Goal: Transaction & Acquisition: Purchase product/service

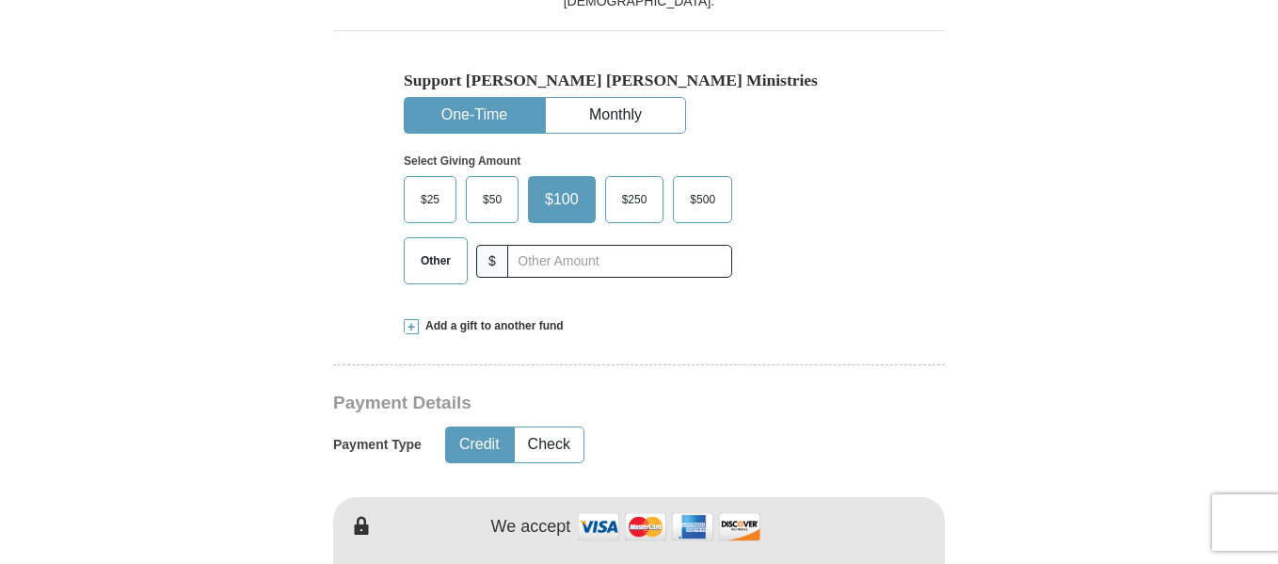
scroll to position [575, 0]
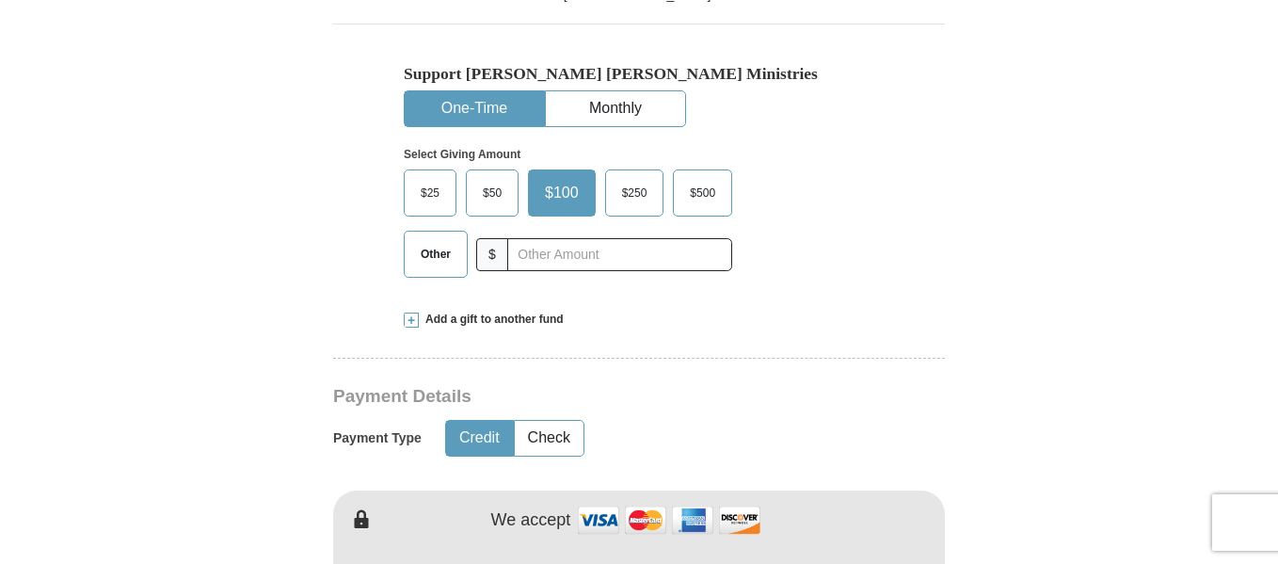
click at [434, 253] on span "Other" at bounding box center [435, 254] width 49 height 28
click at [0, 0] on input "Other" at bounding box center [0, 0] width 0 height 0
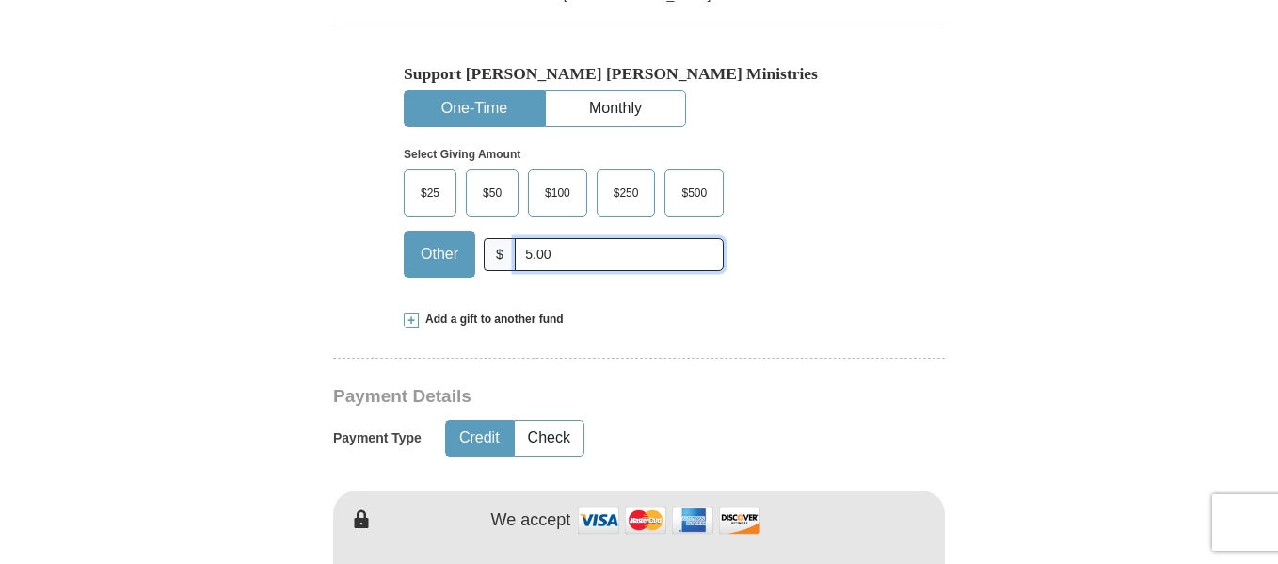
type input "5.00"
click at [491, 448] on button "Credit" at bounding box center [479, 438] width 67 height 35
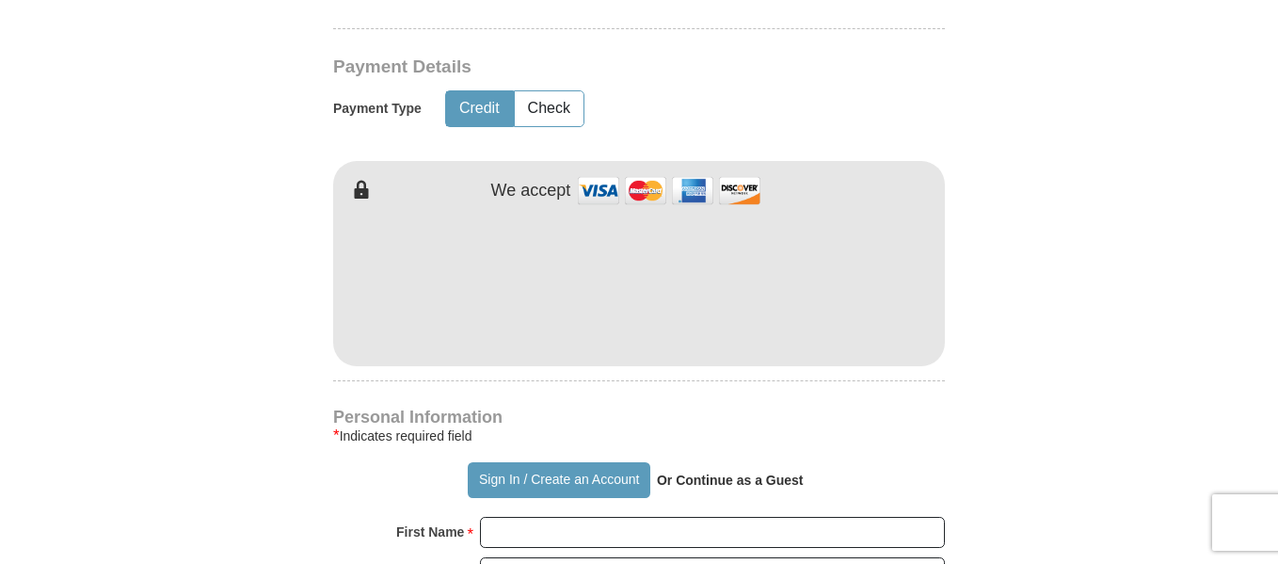
scroll to position [1107, 0]
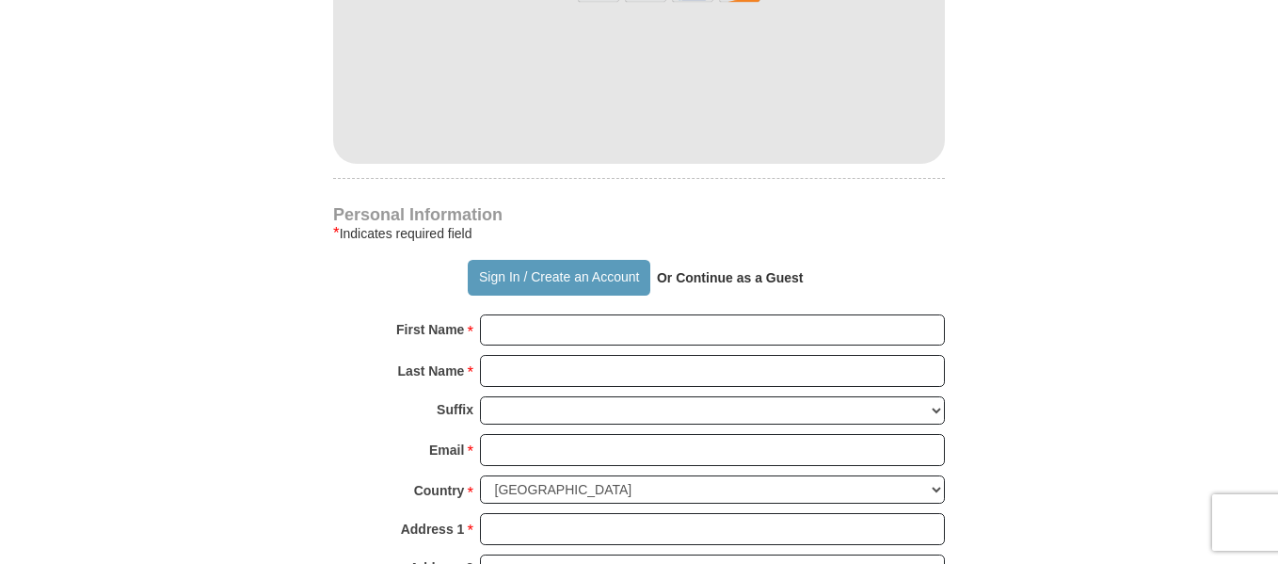
click at [592, 319] on div "Personal Information * Indicates required field Sign In / Create an Account Or …" at bounding box center [639, 486] width 612 height 558
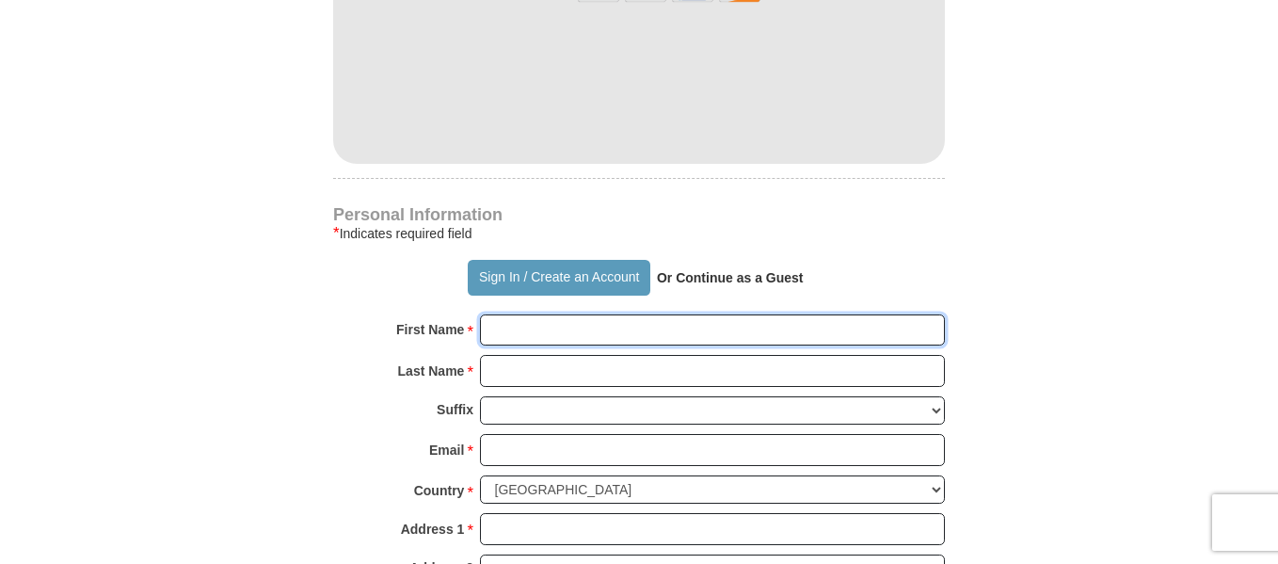
click at [587, 346] on input "First Name *" at bounding box center [712, 330] width 465 height 32
type input "[PERSON_NAME]"
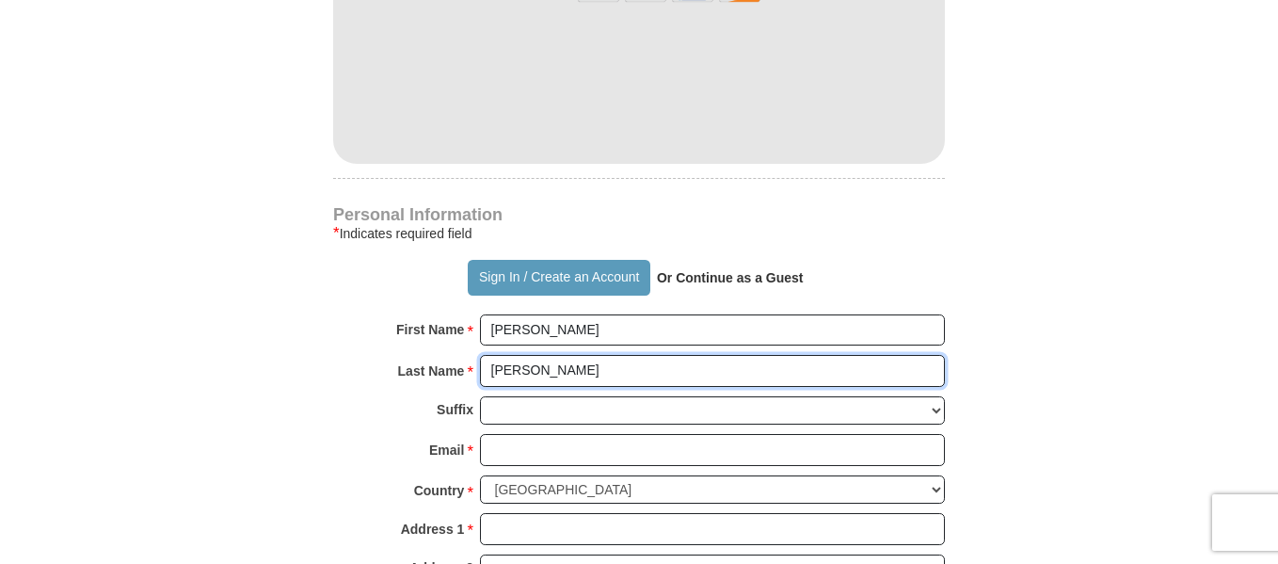
type input "[PERSON_NAME]"
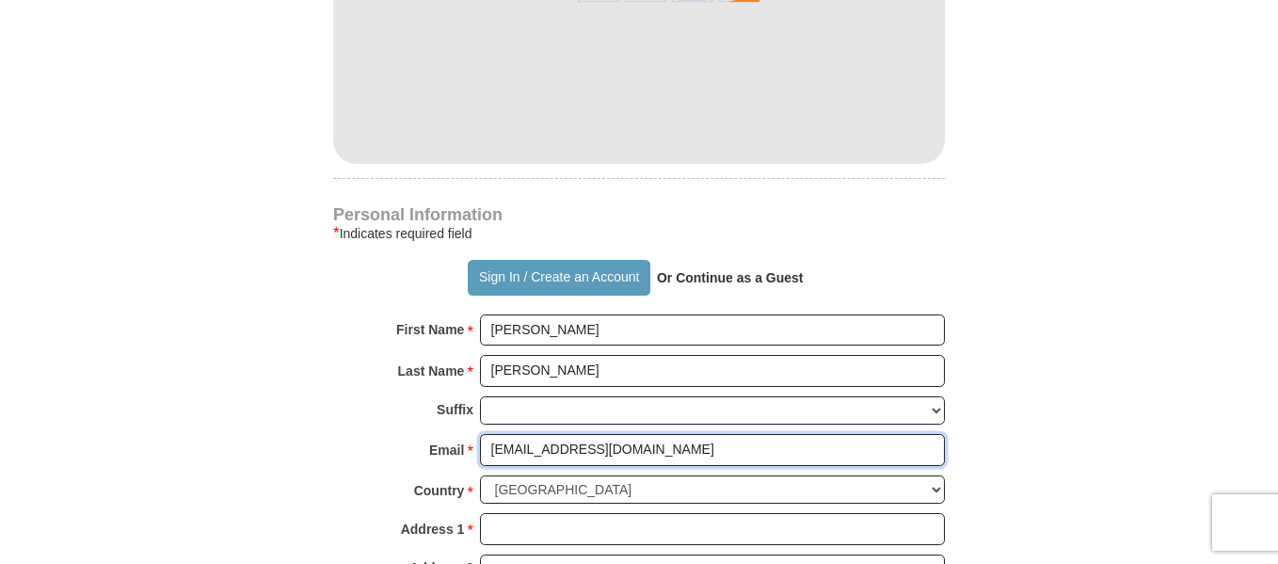
type input "[EMAIL_ADDRESS][DOMAIN_NAME]"
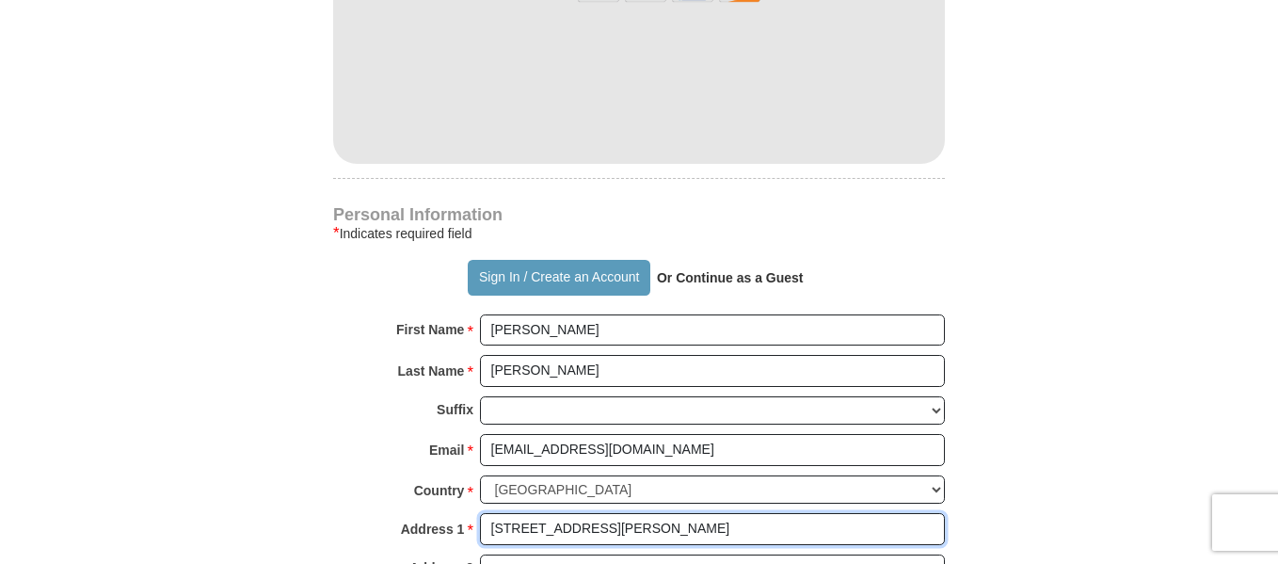
type input "[STREET_ADDRESS][PERSON_NAME]"
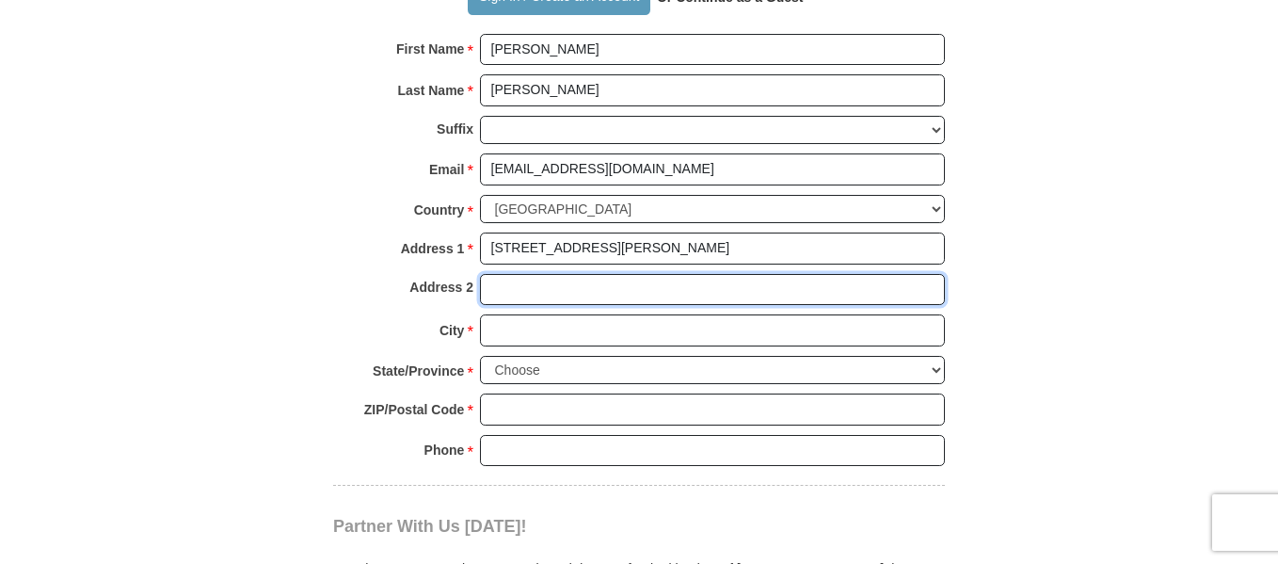
scroll to position [1400, 0]
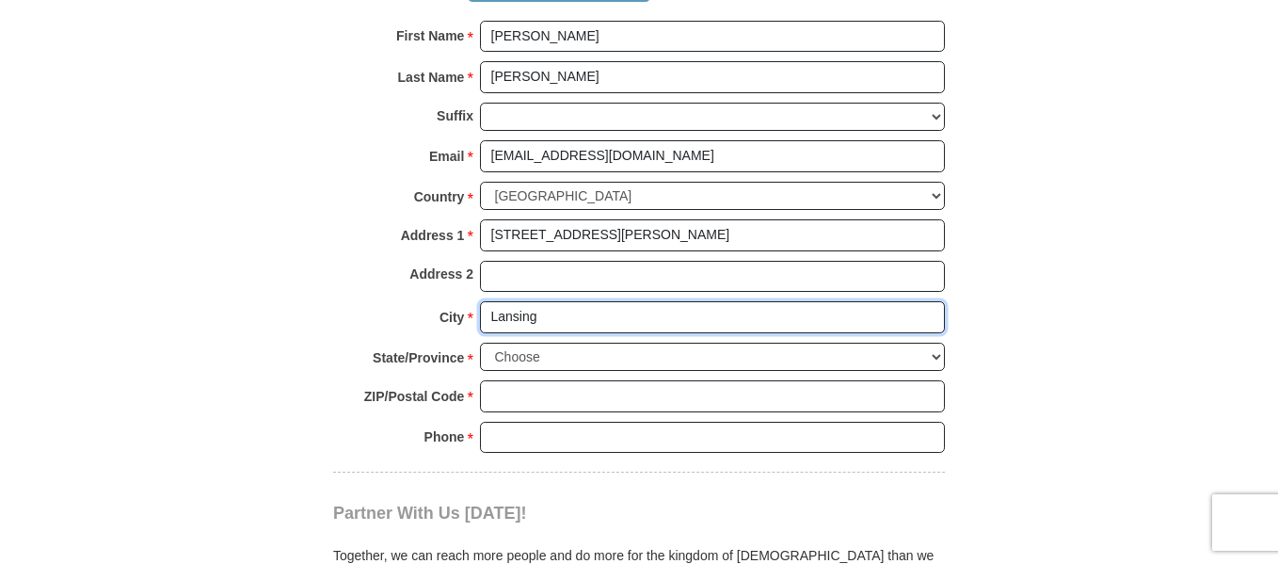
type input "Lansing"
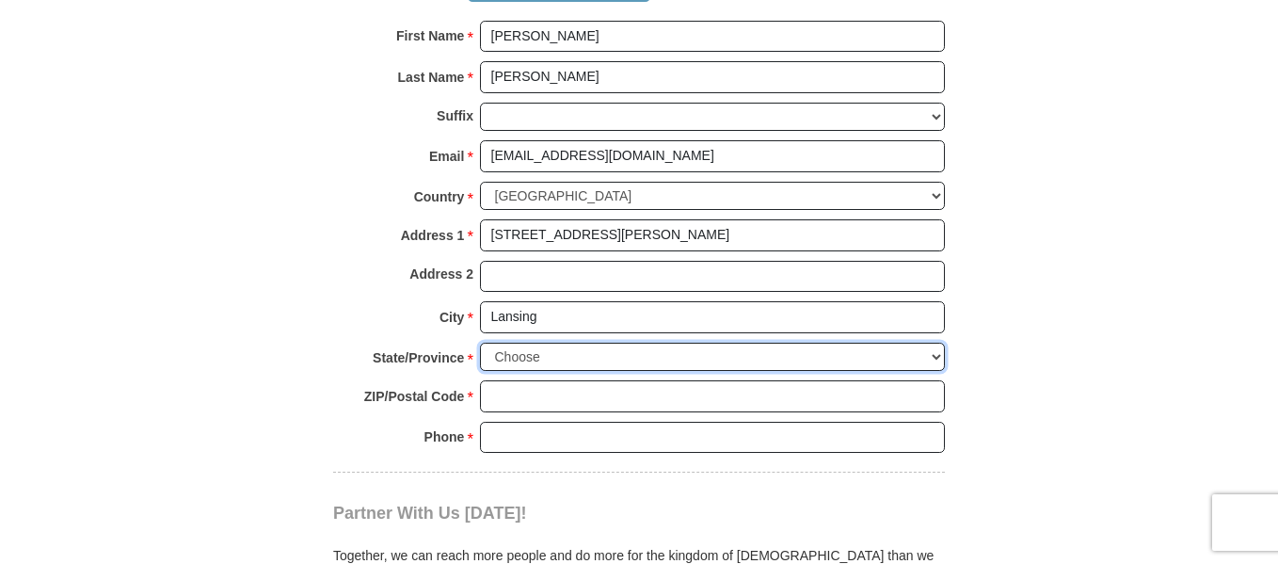
click at [936, 354] on select "Choose [US_STATE] [US_STATE] [US_STATE] [US_STATE] [US_STATE] Armed Forces Amer…" at bounding box center [712, 357] width 465 height 29
select select "MI"
click at [480, 347] on select "Choose [US_STATE] [US_STATE] [US_STATE] [US_STATE] [US_STATE] Armed Forces Amer…" at bounding box center [712, 357] width 465 height 29
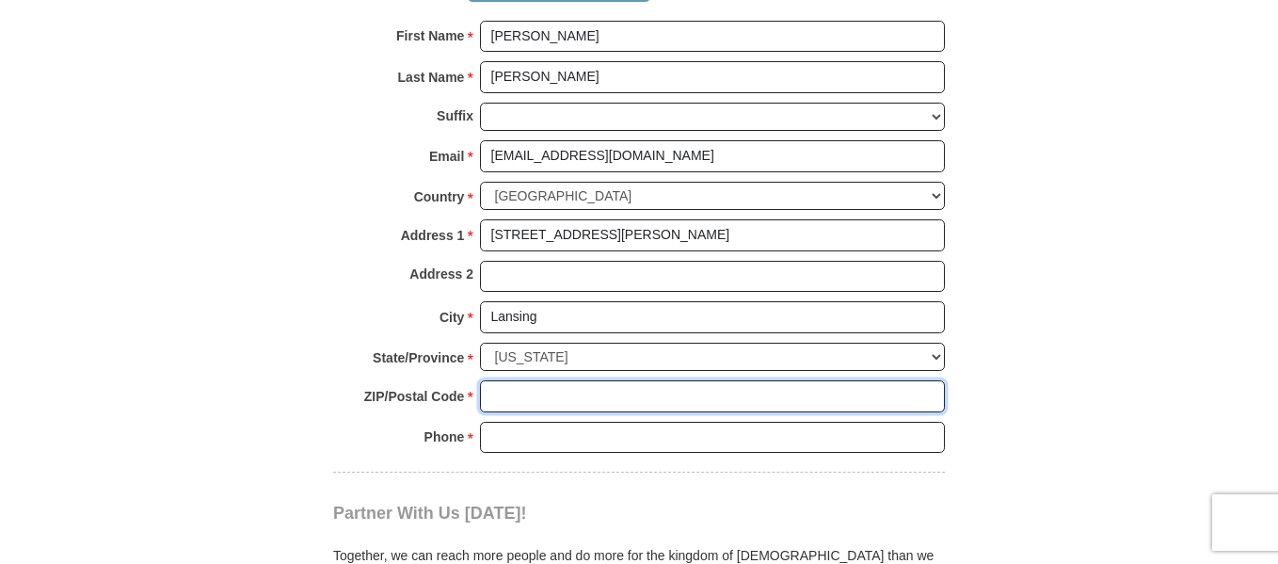
click at [567, 406] on input "ZIP/Postal Code *" at bounding box center [712, 396] width 465 height 32
type input "48917"
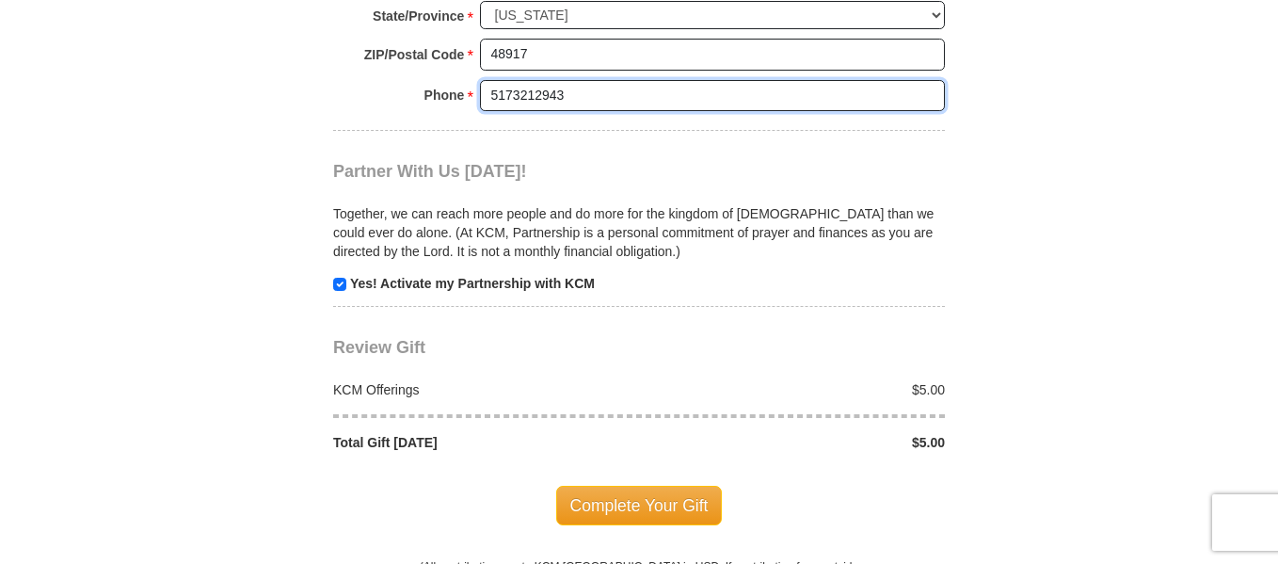
scroll to position [1864, 0]
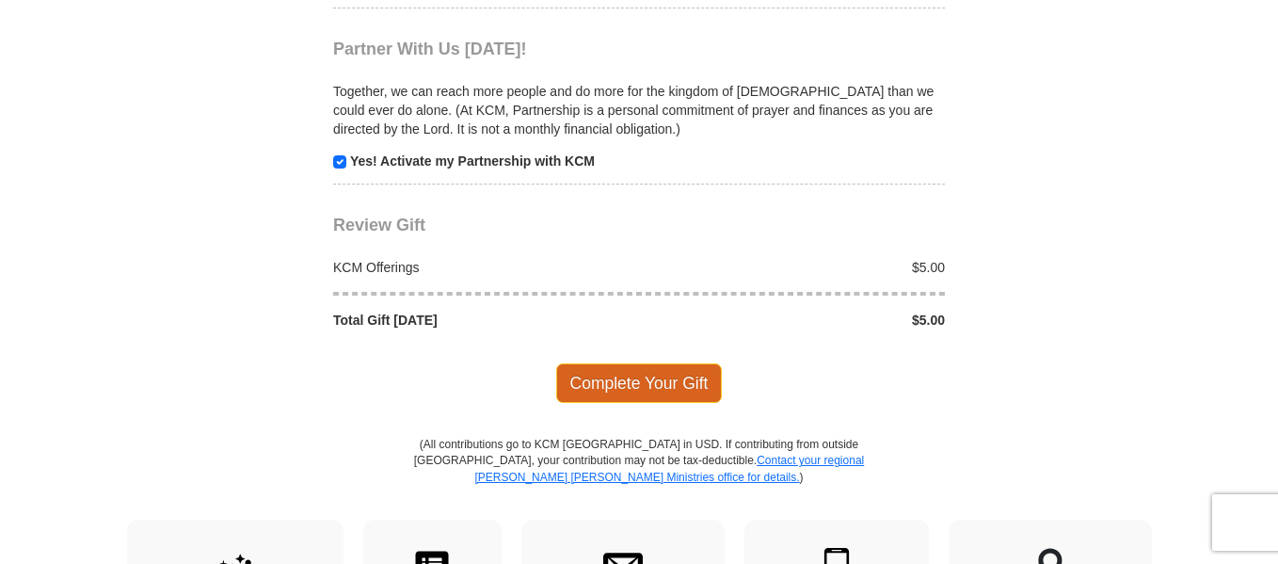
type input "5173212943"
click at [676, 388] on span "Complete Your Gift" at bounding box center [639, 383] width 167 height 40
